Goal: Find specific page/section: Find specific page/section

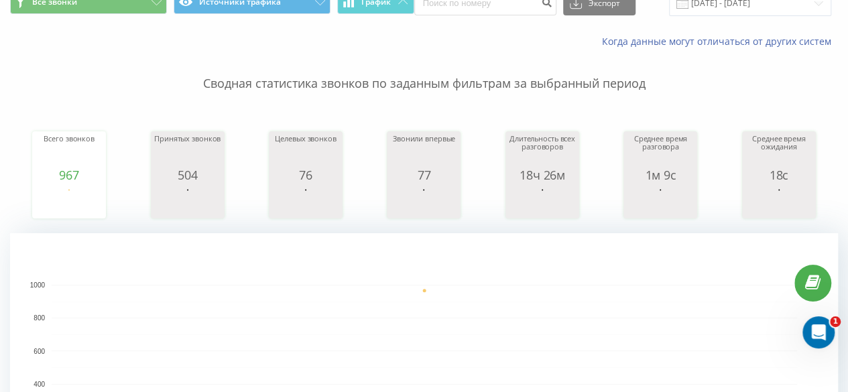
scroll to position [17, 0]
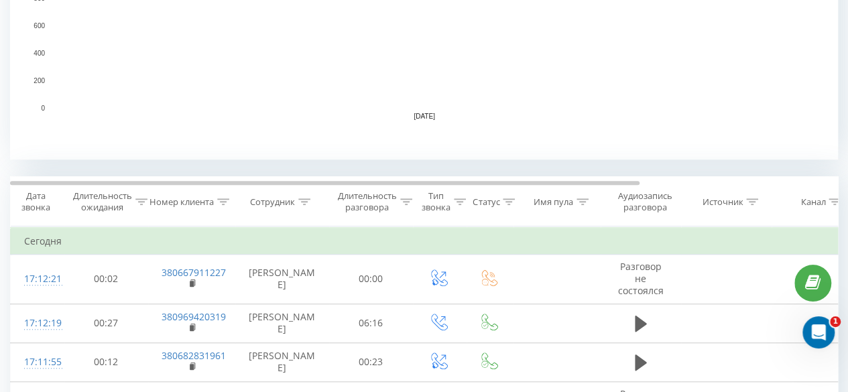
scroll to position [537, 0]
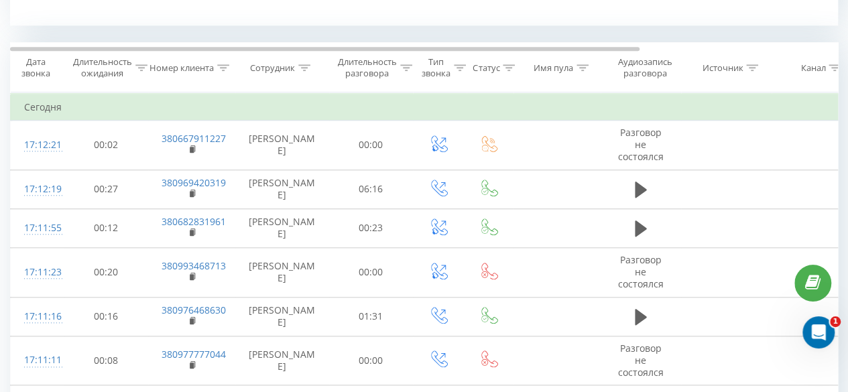
click at [290, 66] on div "Сотрудник" at bounding box center [272, 67] width 45 height 11
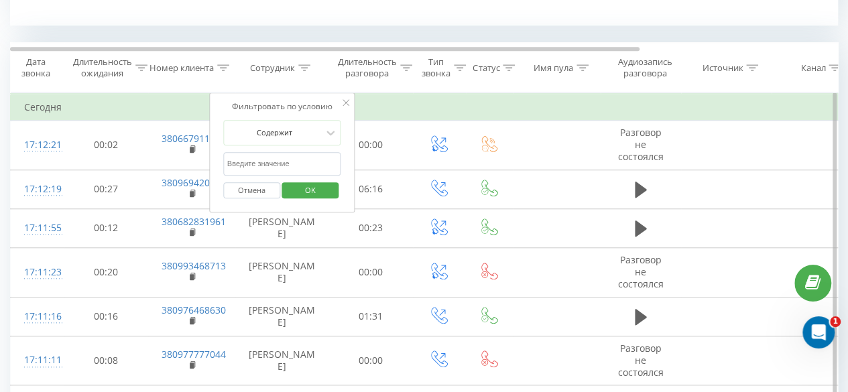
click at [266, 167] on input "text" at bounding box center [282, 163] width 118 height 23
type input "пашничук"
click at [315, 184] on span "OK" at bounding box center [311, 190] width 38 height 21
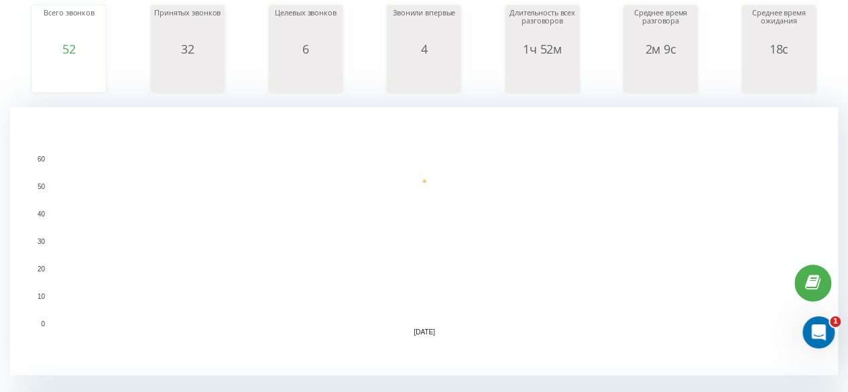
scroll to position [121, 0]
